Goal: Transaction & Acquisition: Purchase product/service

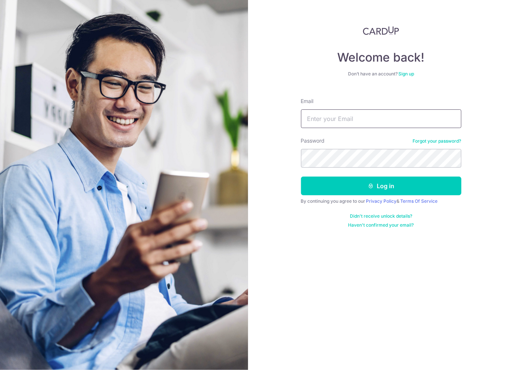
type input "[EMAIL_ADDRESS][DOMAIN_NAME]"
click at [343, 195] on form "Email a0092231@u.nus.edu Password Forgot your password? Log in By continuing yo…" at bounding box center [381, 160] width 160 height 136
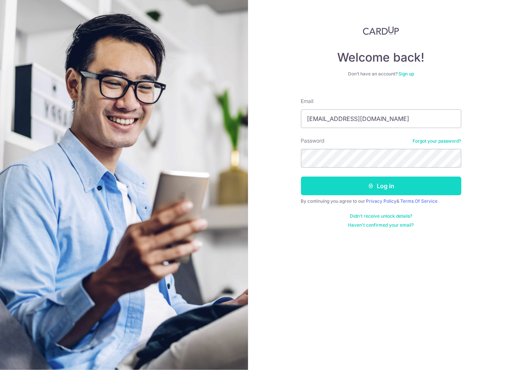
click at [345, 185] on button "Log in" at bounding box center [381, 186] width 160 height 19
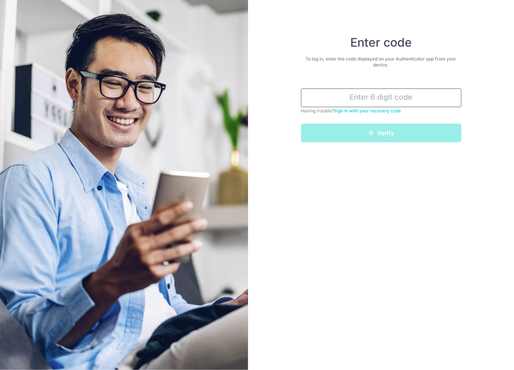
click at [363, 101] on input "text" at bounding box center [381, 97] width 160 height 19
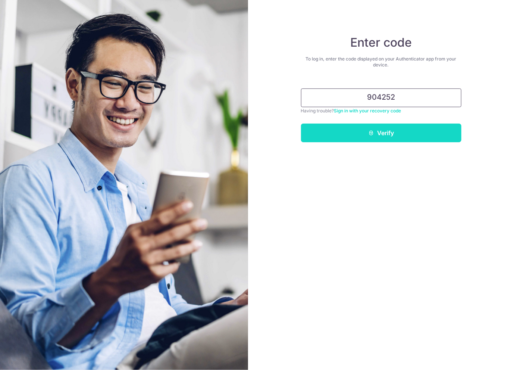
type input "904252"
click at [385, 134] on button "Verify" at bounding box center [381, 133] width 160 height 19
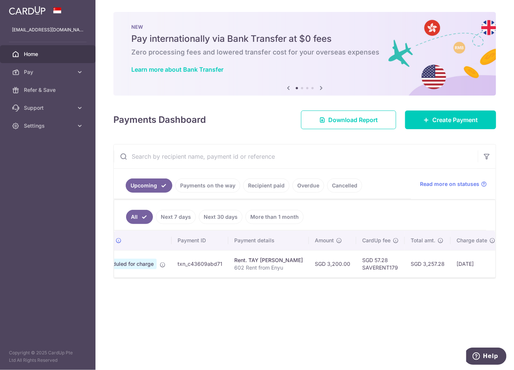
scroll to position [0, 46]
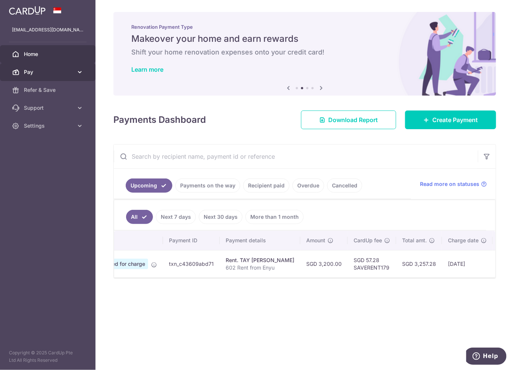
click at [79, 74] on icon at bounding box center [79, 71] width 7 height 7
click at [318, 89] on icon at bounding box center [321, 87] width 9 height 9
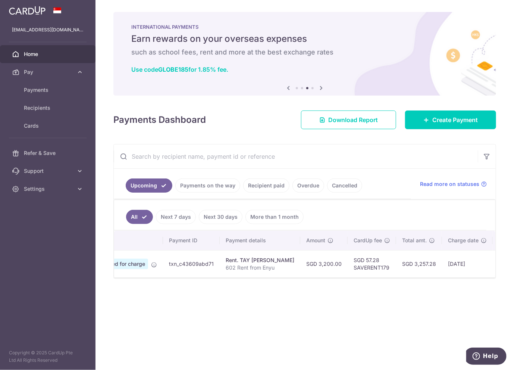
click at [319, 89] on icon at bounding box center [321, 87] width 9 height 9
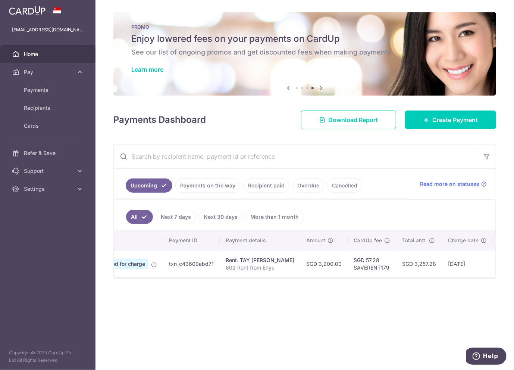
click at [261, 71] on div "Learn more" at bounding box center [304, 69] width 347 height 7
click at [149, 70] on link "Learn more" at bounding box center [147, 69] width 32 height 7
click at [46, 91] on span "Payments" at bounding box center [48, 89] width 49 height 7
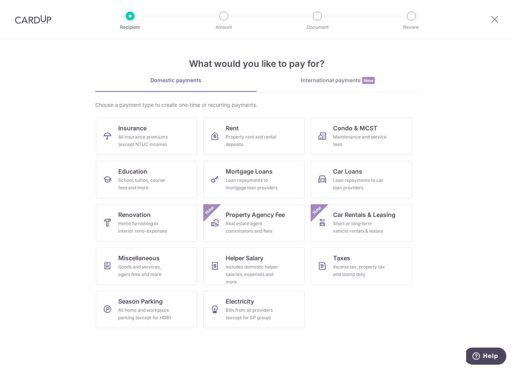
click at [39, 24] on div at bounding box center [33, 19] width 66 height 39
click at [496, 22] on icon at bounding box center [494, 19] width 9 height 9
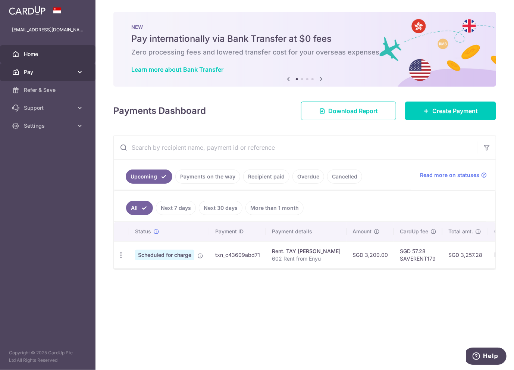
click at [82, 70] on icon at bounding box center [79, 71] width 7 height 7
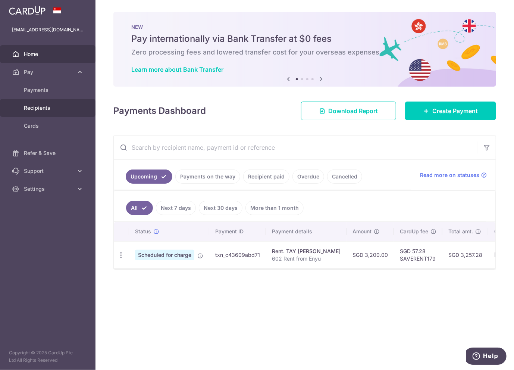
click at [51, 108] on span "Recipients" at bounding box center [48, 107] width 49 height 7
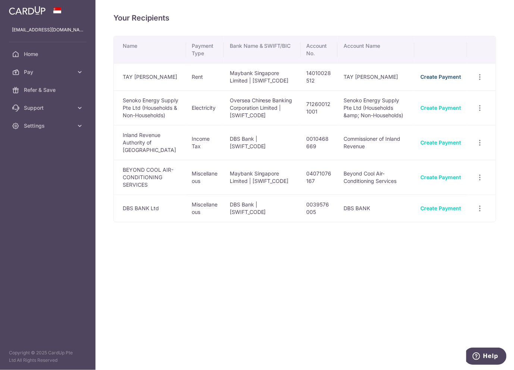
click at [440, 78] on link "Create Payment" at bounding box center [441, 77] width 41 height 6
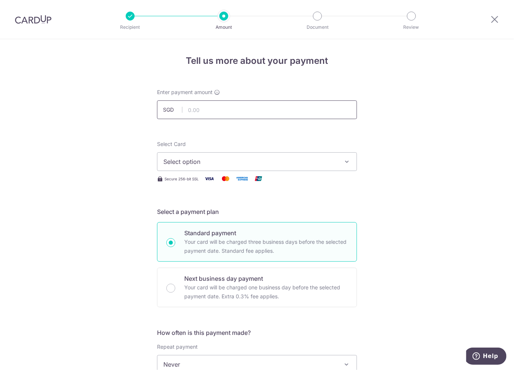
click at [222, 112] on input "text" at bounding box center [257, 109] width 200 height 19
type input "3,200.00"
click at [223, 160] on span "Select option" at bounding box center [250, 161] width 174 height 9
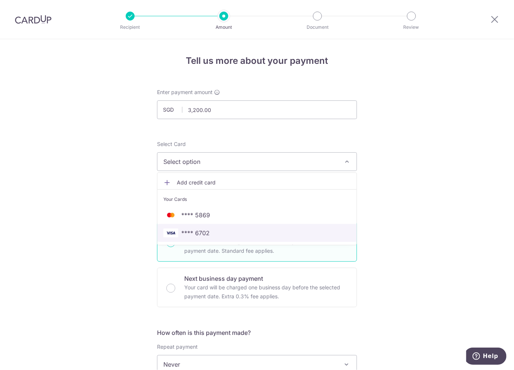
click at [191, 231] on span "**** 6702" at bounding box center [195, 232] width 28 height 9
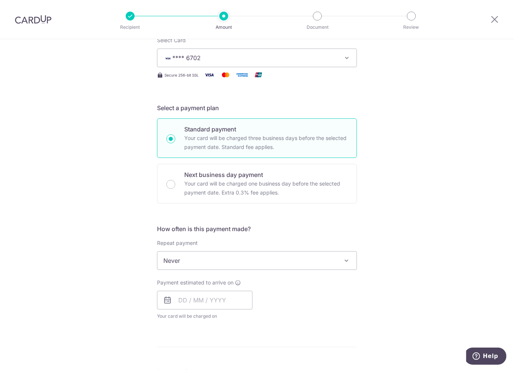
scroll to position [149, 0]
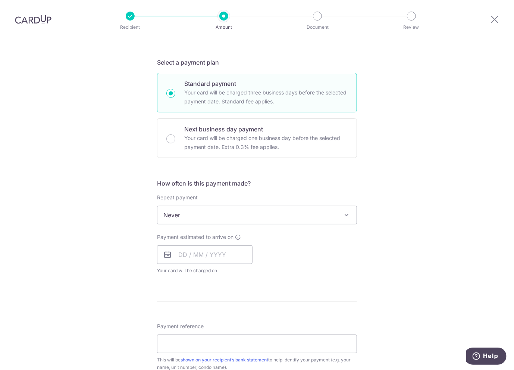
click at [214, 211] on span "Never" at bounding box center [256, 215] width 199 height 18
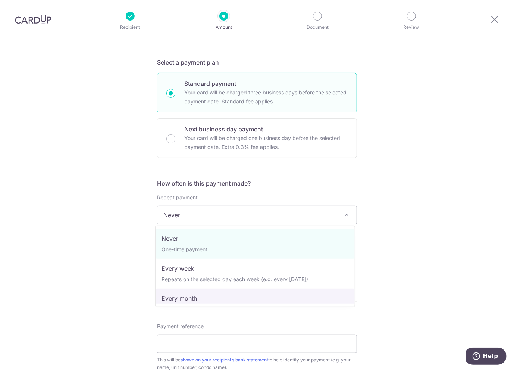
select select "3"
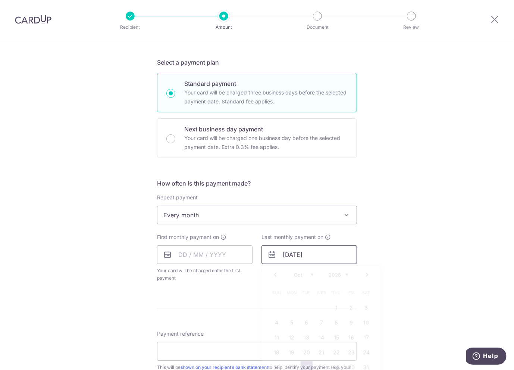
click at [291, 253] on input "27/10/2026" at bounding box center [310, 254] width 96 height 19
click at [304, 276] on select "Jan Feb Mar Apr May Jun Jul Aug Sep Oct Nov Dec" at bounding box center [304, 275] width 20 height 6
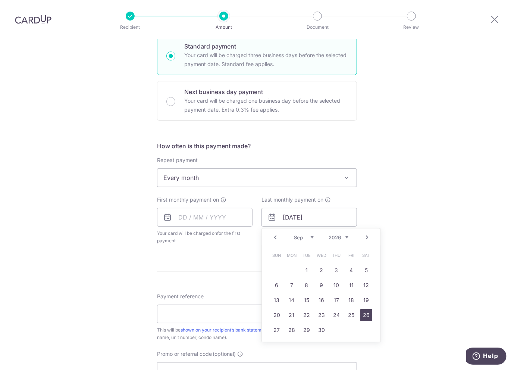
click at [363, 314] on link "26" at bounding box center [366, 315] width 12 height 12
type input "26/09/2026"
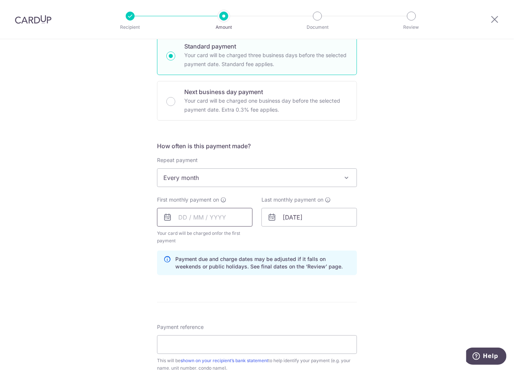
click at [194, 218] on input "text" at bounding box center [205, 217] width 96 height 19
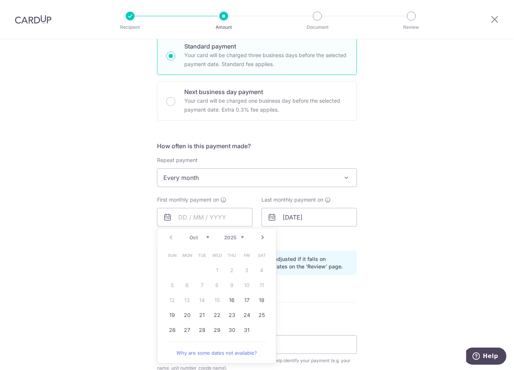
click at [204, 236] on select "Oct Nov Dec" at bounding box center [200, 237] width 20 height 6
click at [247, 315] on link "26" at bounding box center [247, 315] width 12 height 12
type input "26/12/2025"
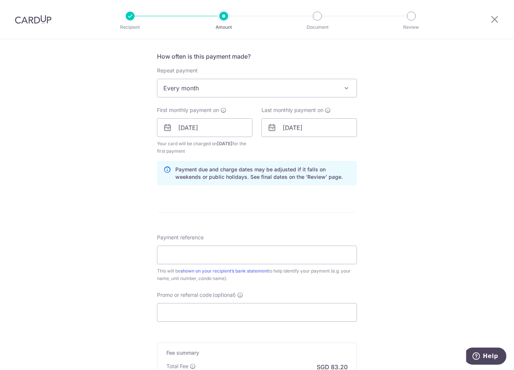
scroll to position [299, 0]
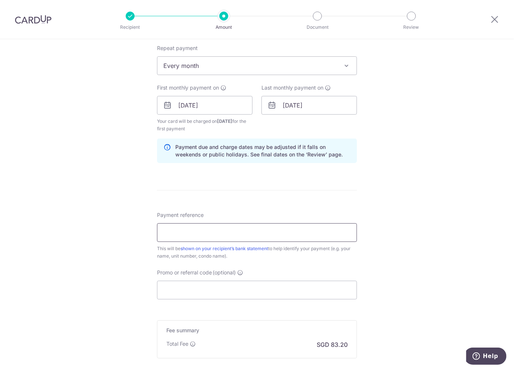
click at [177, 232] on input "Payment reference" at bounding box center [257, 232] width 200 height 19
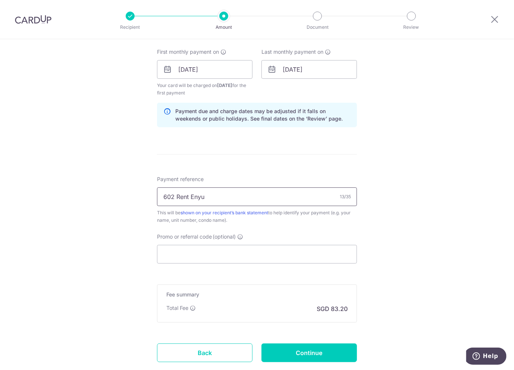
scroll to position [336, 0]
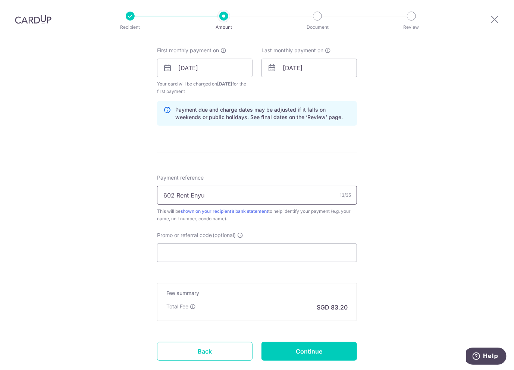
type input "602 Rent Enyu"
click at [193, 253] on input "Promo or referral code (optional)" at bounding box center [257, 252] width 200 height 19
paste input "SAVERENT179"
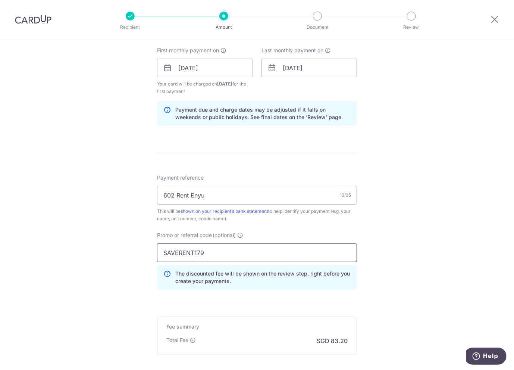
type input "SAVERENT179"
click at [135, 264] on div "Tell us more about your payment Enter payment amount SGD 3,200.00 3200.00 Selec…" at bounding box center [257, 76] width 514 height 747
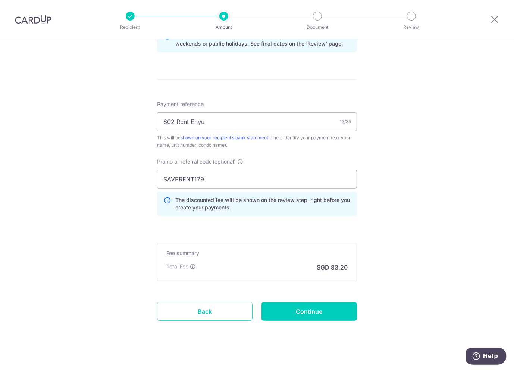
scroll to position [410, 0]
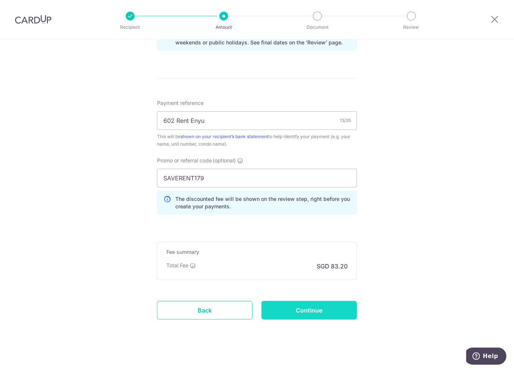
click at [315, 312] on input "Continue" at bounding box center [310, 310] width 96 height 19
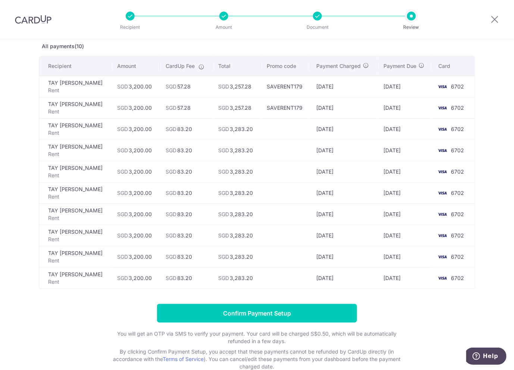
scroll to position [83, 0]
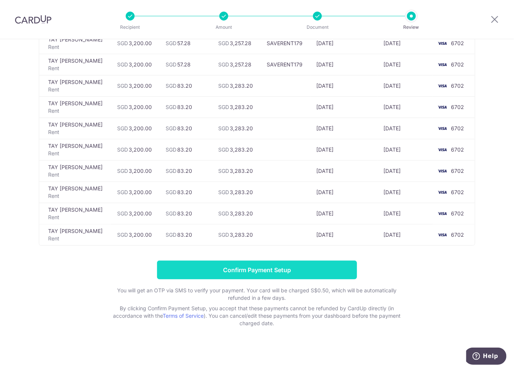
click at [271, 268] on input "Confirm Payment Setup" at bounding box center [257, 269] width 200 height 19
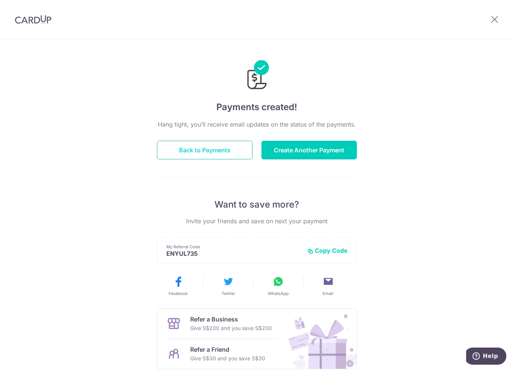
click at [202, 152] on button "Back to Payments" at bounding box center [205, 150] width 96 height 19
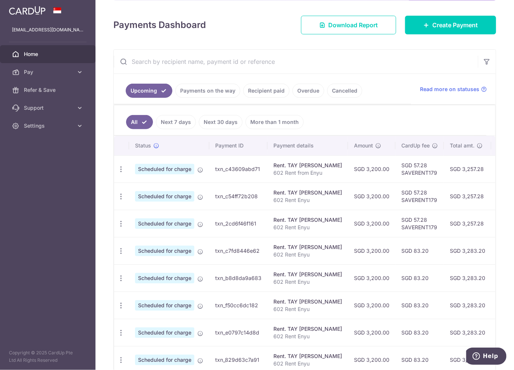
scroll to position [112, 0]
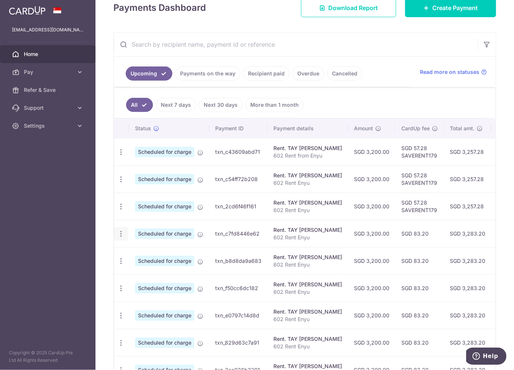
click at [123, 231] on icon "button" at bounding box center [121, 234] width 8 height 8
click at [151, 254] on span "Update payment" at bounding box center [160, 254] width 51 height 9
radio input "true"
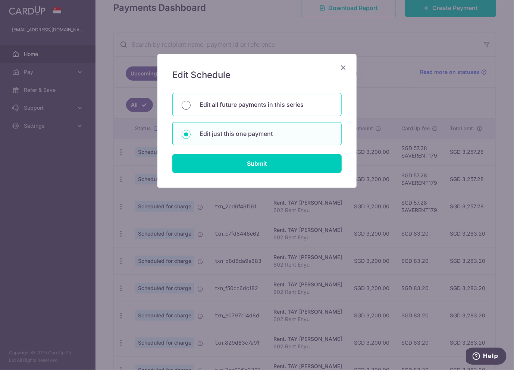
click at [185, 106] on input "Edit all future payments in this series" at bounding box center [186, 105] width 9 height 9
radio input "true"
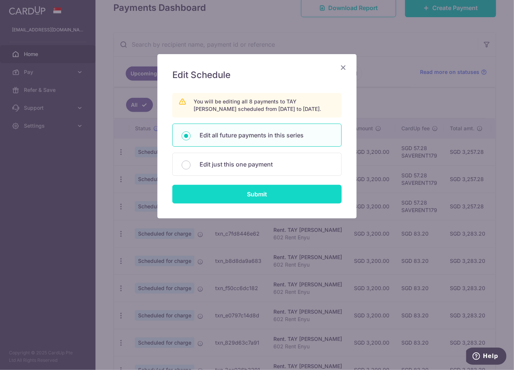
click at [252, 196] on input "Submit" at bounding box center [256, 194] width 169 height 19
radio input "true"
type input "3,200.00"
type input "602 Rent Enyu"
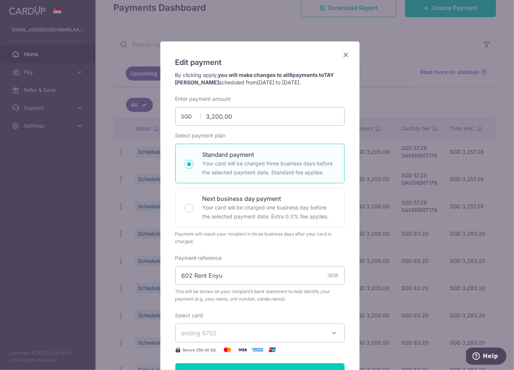
scroll to position [0, 0]
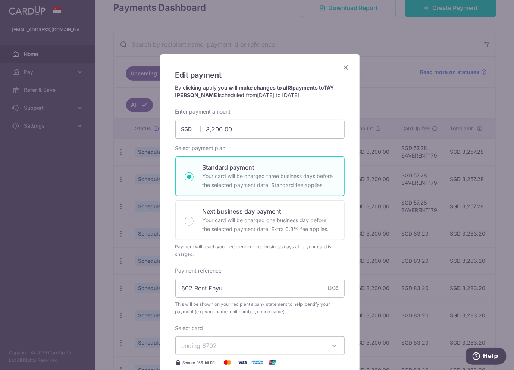
click at [343, 66] on icon "Close" at bounding box center [346, 67] width 9 height 9
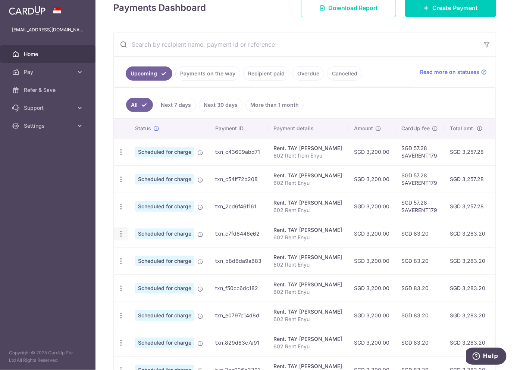
click at [120, 232] on icon "button" at bounding box center [121, 234] width 8 height 8
click at [154, 276] on link "Cancel payment" at bounding box center [154, 272] width 78 height 19
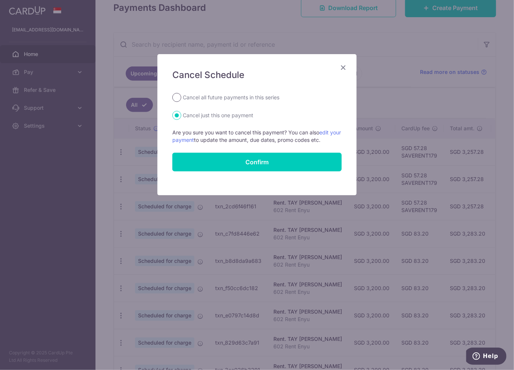
click at [179, 97] on input "Cancel all future payments in this series" at bounding box center [176, 97] width 9 height 9
radio input "true"
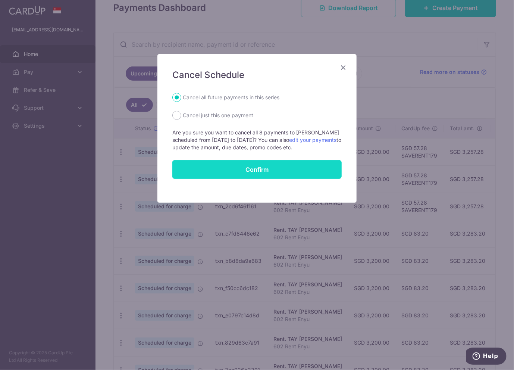
click at [243, 171] on button "Confirm" at bounding box center [256, 169] width 169 height 19
